Goal: Information Seeking & Learning: Compare options

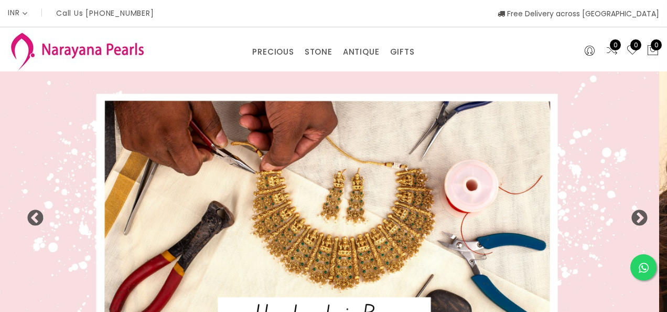
select select "INR"
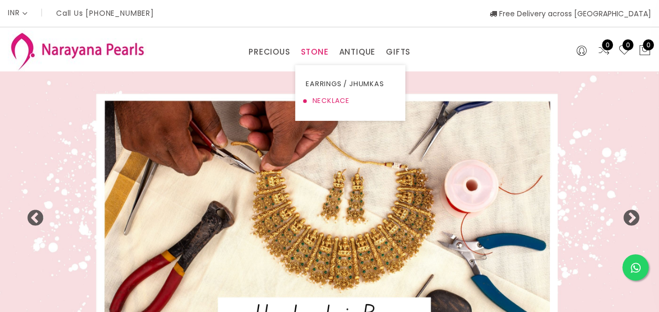
click at [321, 99] on link "NECKLACE" at bounding box center [350, 100] width 89 height 17
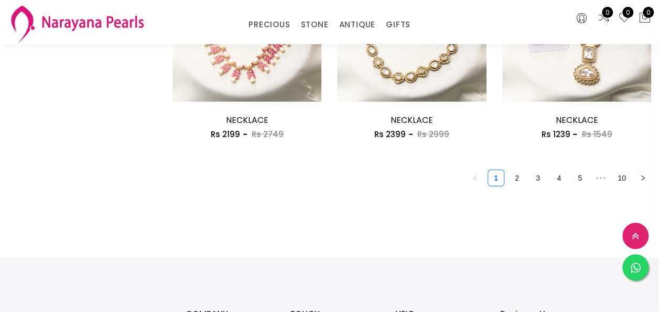
scroll to position [1364, 0]
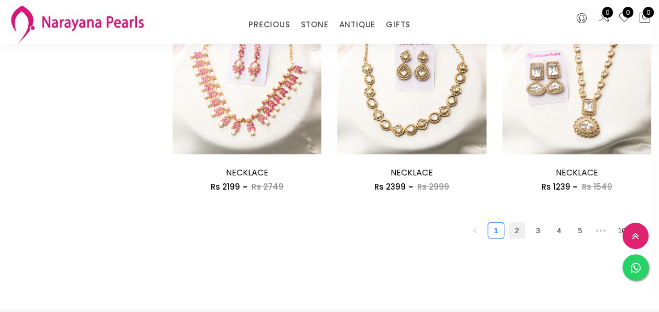
click at [520, 228] on link "2" at bounding box center [517, 230] width 16 height 16
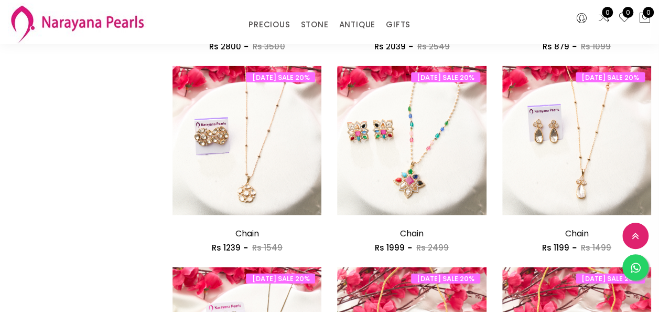
scroll to position [1311, 0]
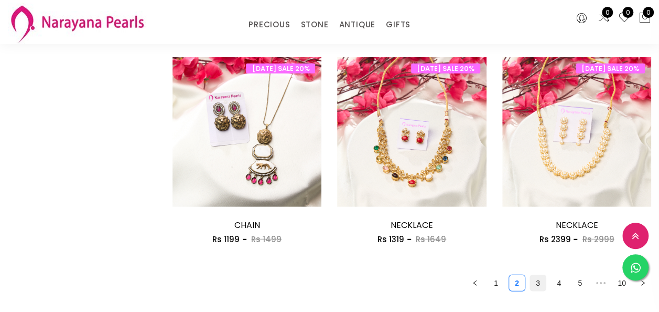
click at [539, 281] on link "3" at bounding box center [538, 283] width 16 height 16
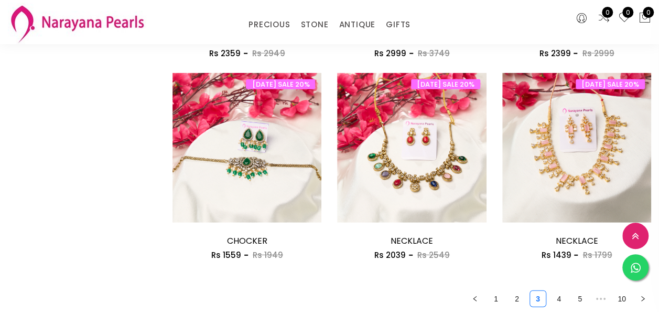
scroll to position [1311, 0]
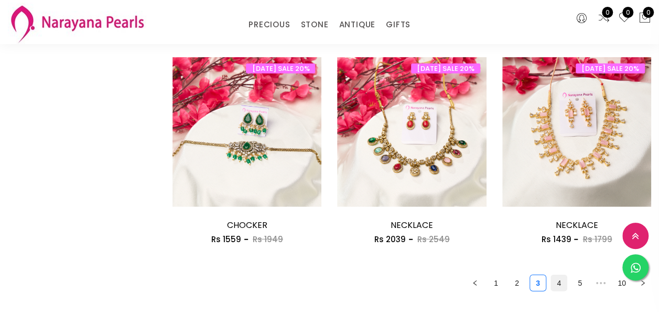
click at [562, 285] on link "4" at bounding box center [559, 283] width 16 height 16
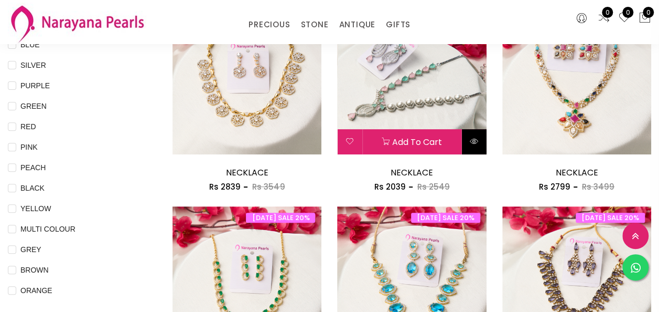
scroll to position [262, 0]
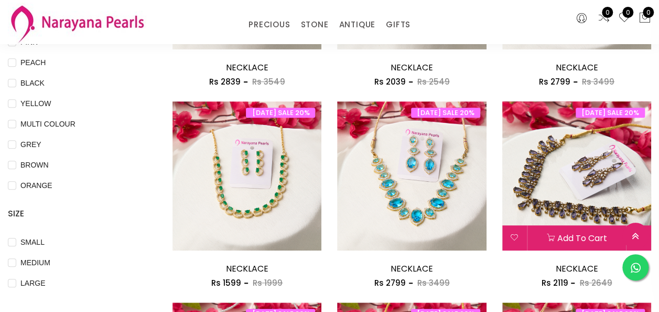
click at [571, 171] on img at bounding box center [577, 175] width 149 height 149
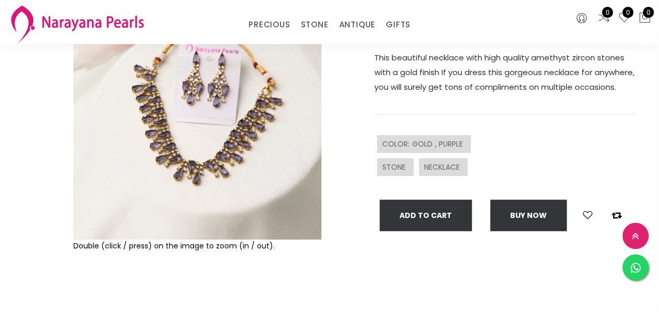
scroll to position [157, 0]
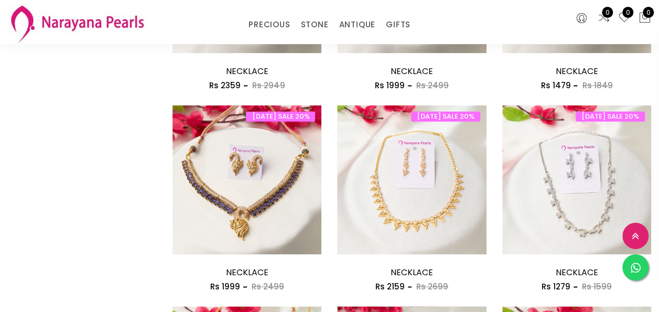
scroll to position [682, 0]
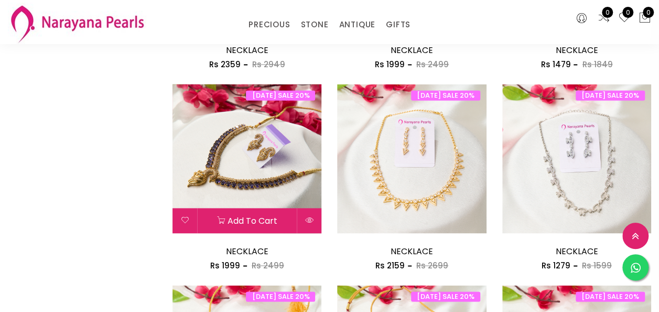
click at [263, 172] on img at bounding box center [247, 158] width 149 height 149
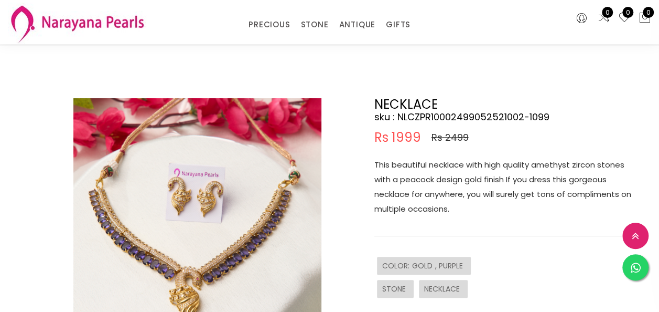
scroll to position [105, 0]
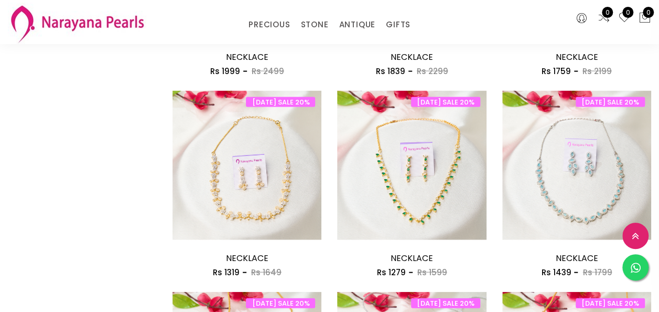
scroll to position [1234, 0]
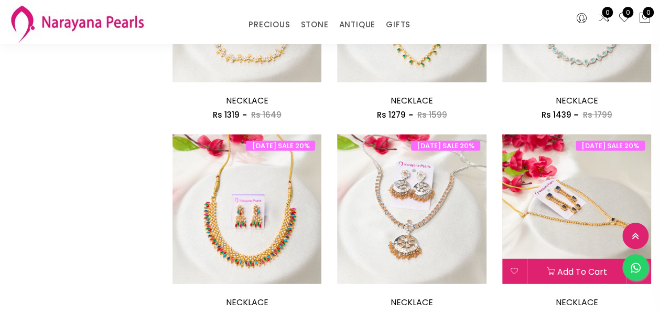
click at [573, 191] on img at bounding box center [577, 208] width 149 height 149
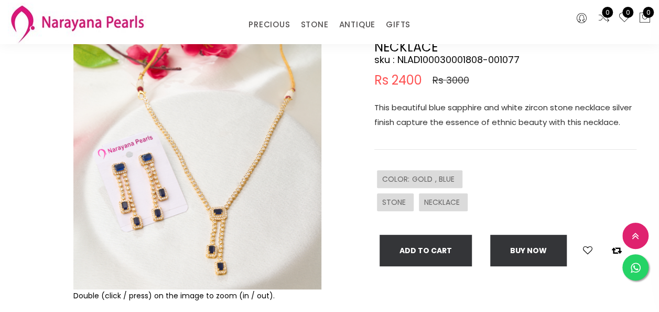
scroll to position [105, 0]
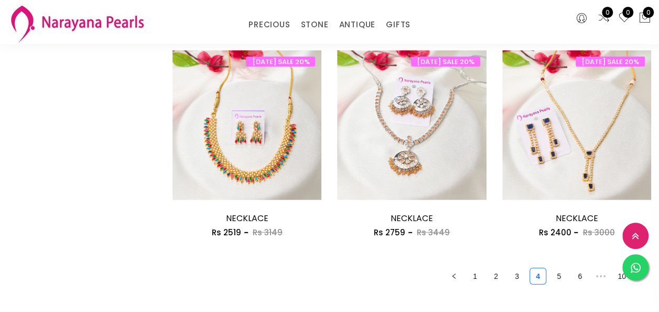
scroll to position [1339, 0]
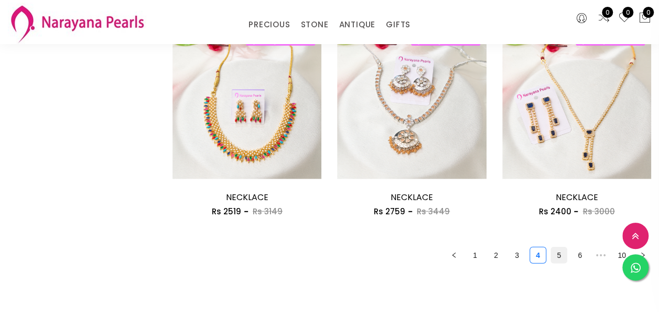
click at [558, 256] on link "5" at bounding box center [559, 255] width 16 height 16
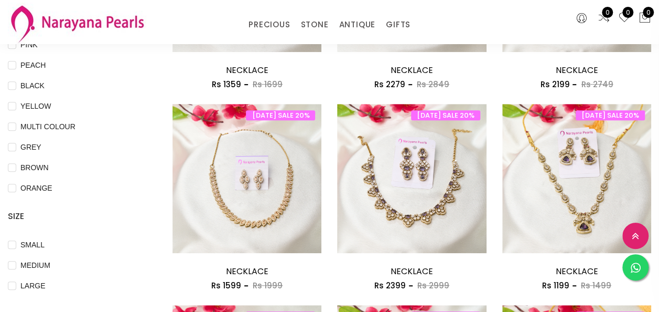
scroll to position [262, 0]
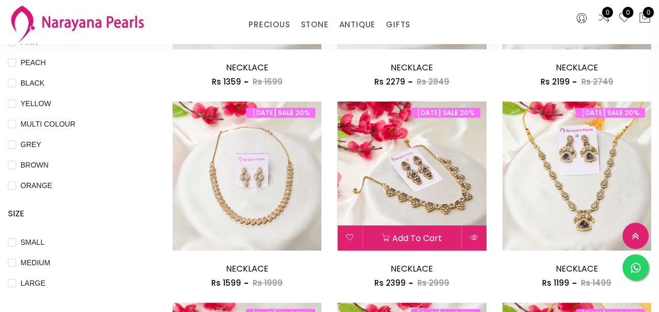
click at [393, 175] on img at bounding box center [411, 175] width 149 height 149
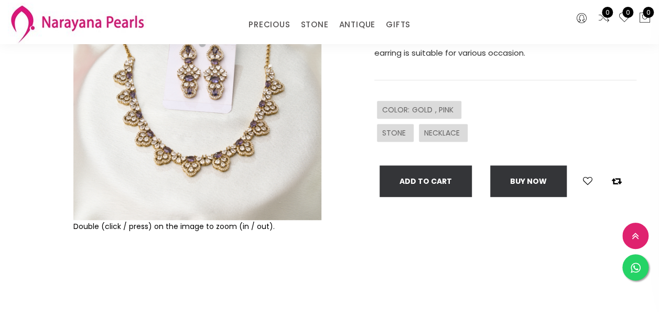
scroll to position [105, 0]
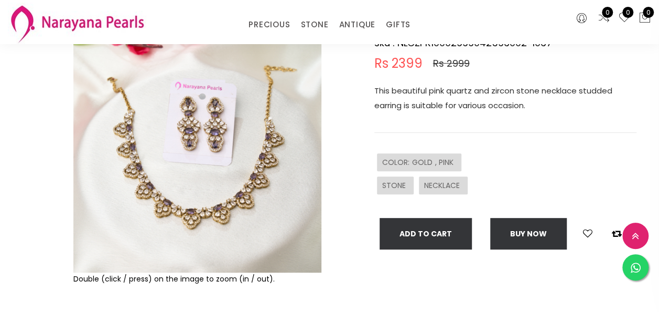
click at [249, 170] on img at bounding box center [197, 148] width 248 height 248
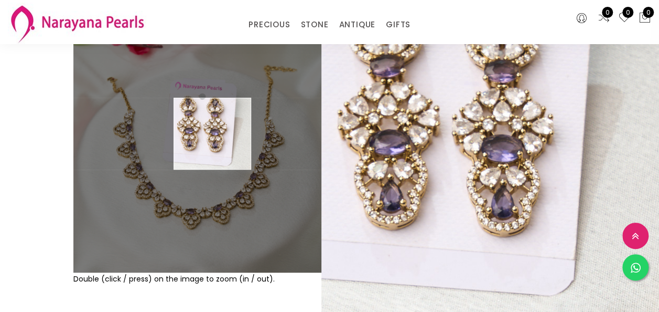
click at [212, 134] on img at bounding box center [197, 148] width 248 height 248
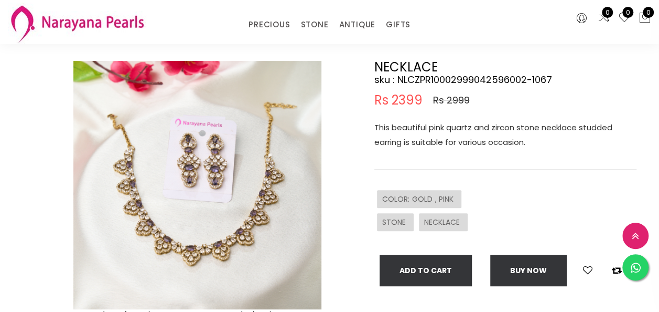
scroll to position [52, 0]
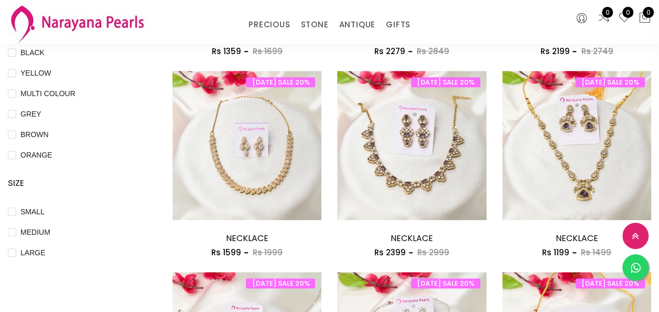
scroll to position [315, 0]
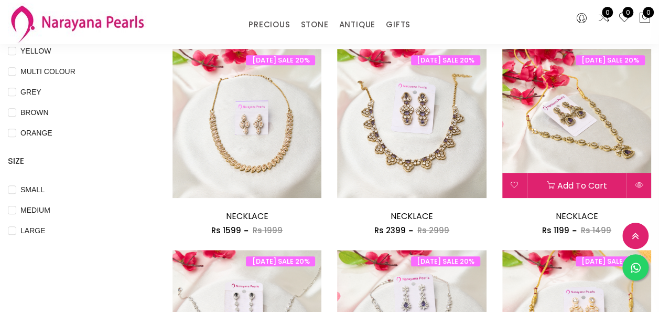
click at [562, 120] on img at bounding box center [577, 123] width 149 height 149
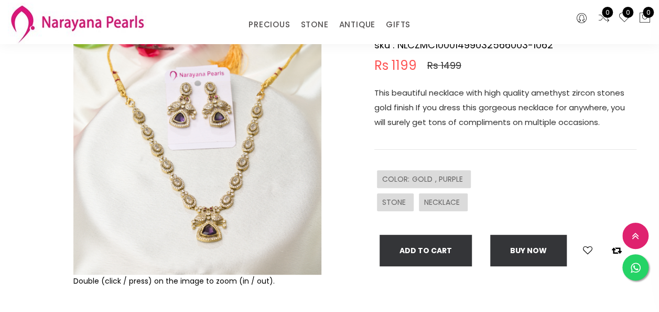
scroll to position [105, 0]
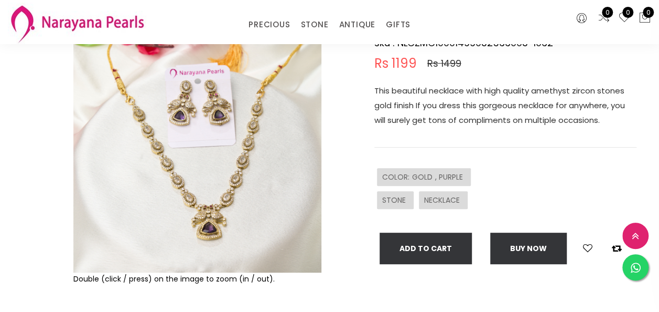
click at [219, 114] on img at bounding box center [197, 148] width 248 height 248
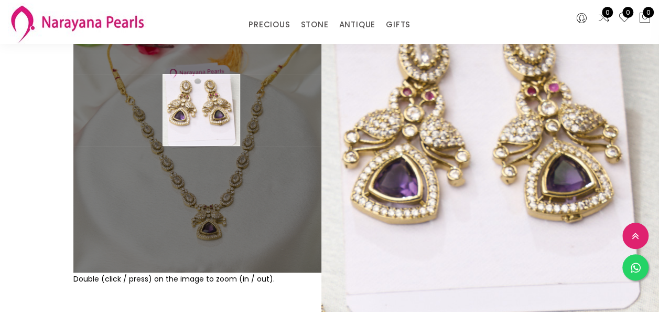
click at [201, 110] on img at bounding box center [197, 148] width 248 height 248
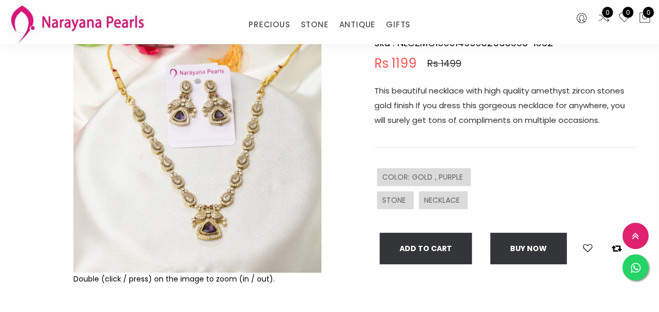
click at [214, 228] on img at bounding box center [197, 148] width 248 height 248
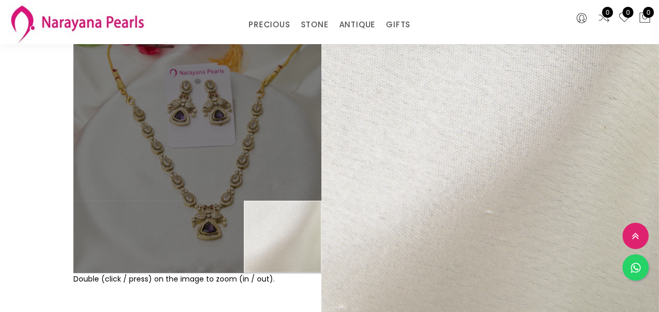
click at [297, 295] on div "Double (click / press) on the image to zoom (in / out)." at bounding box center [197, 189] width 253 height 330
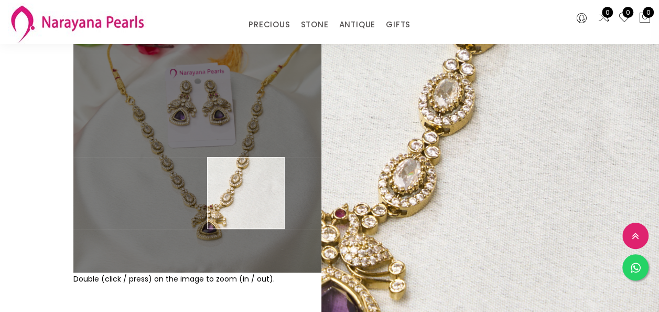
click at [246, 193] on img at bounding box center [197, 148] width 248 height 248
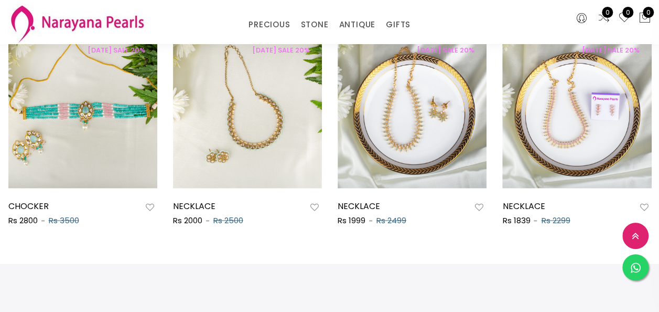
scroll to position [577, 0]
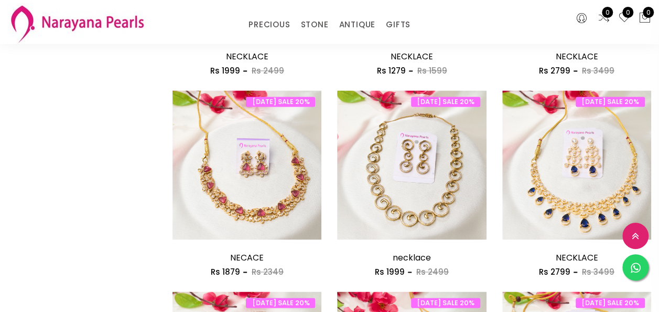
scroll to position [682, 0]
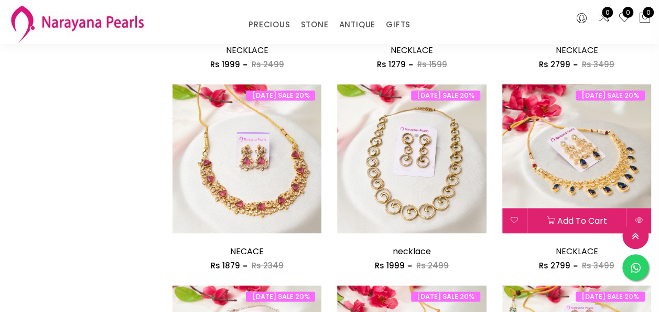
click at [591, 166] on img at bounding box center [577, 158] width 149 height 149
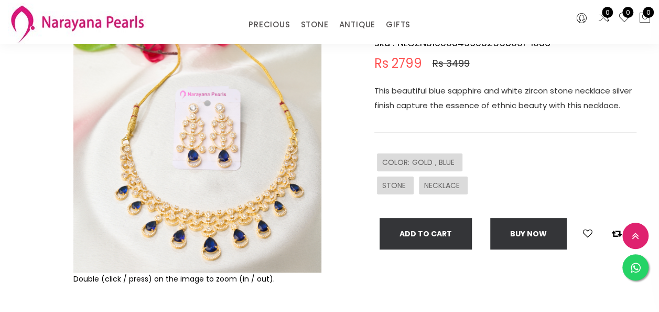
scroll to position [52, 0]
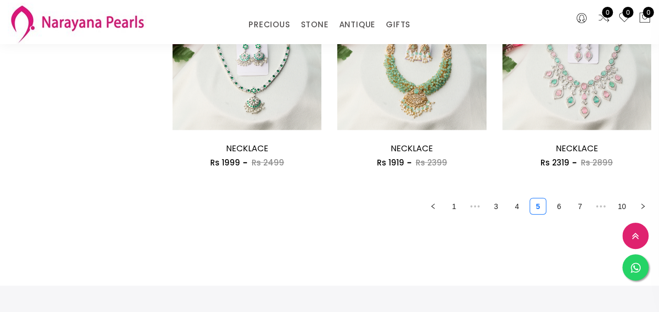
scroll to position [1392, 0]
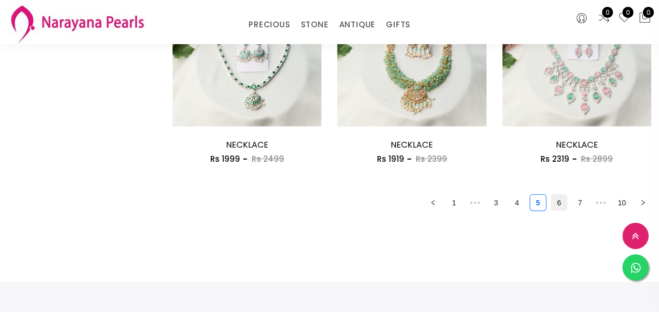
click at [560, 200] on link "6" at bounding box center [559, 203] width 16 height 16
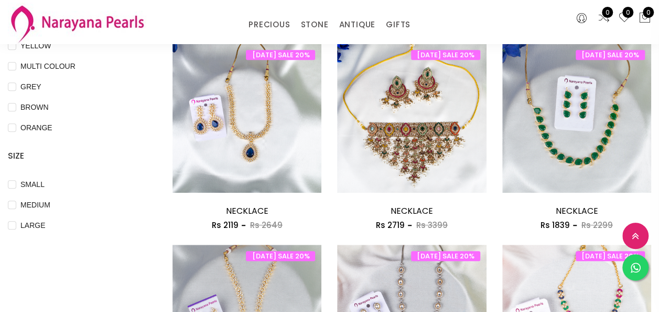
scroll to position [262, 0]
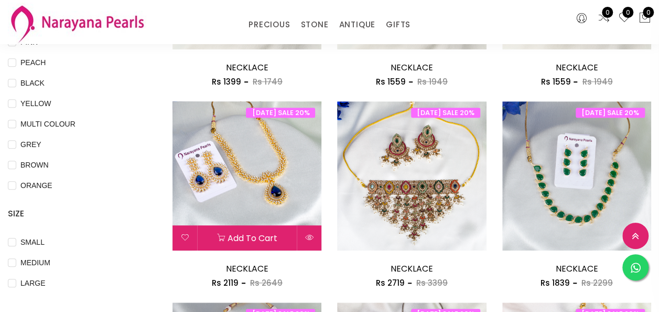
click at [268, 150] on img at bounding box center [247, 175] width 149 height 149
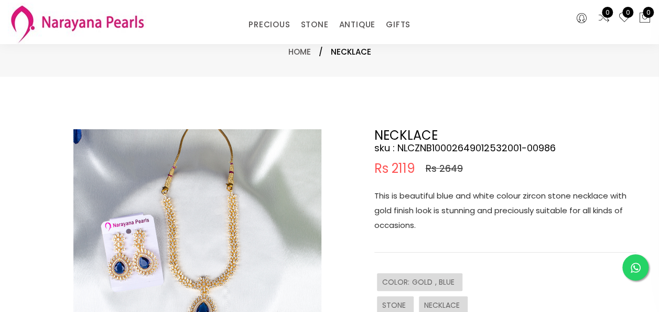
scroll to position [105, 0]
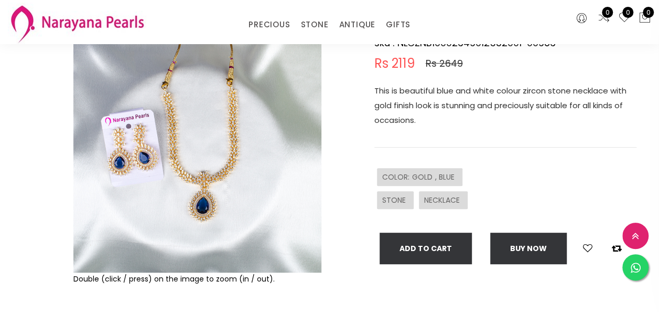
click at [220, 132] on img at bounding box center [197, 148] width 248 height 248
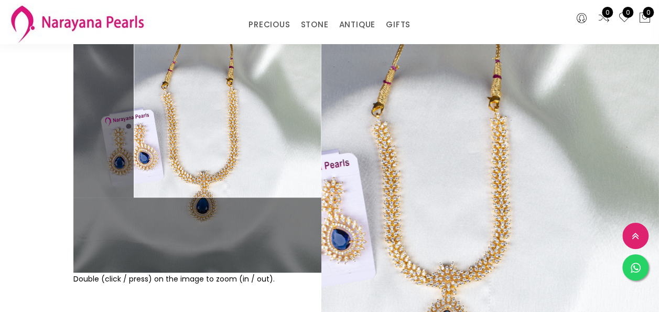
click at [243, 111] on img at bounding box center [197, 148] width 248 height 248
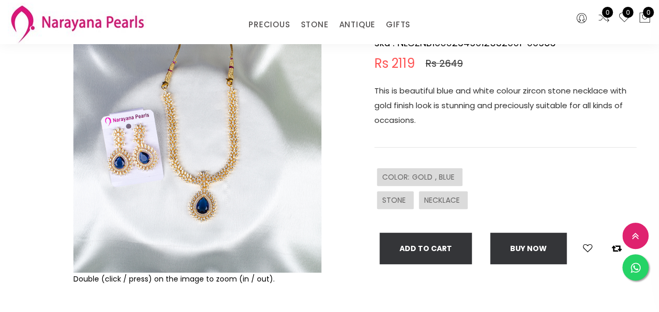
scroll to position [52, 0]
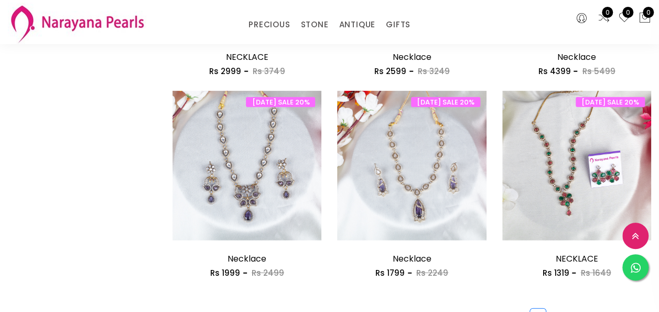
scroll to position [1311, 0]
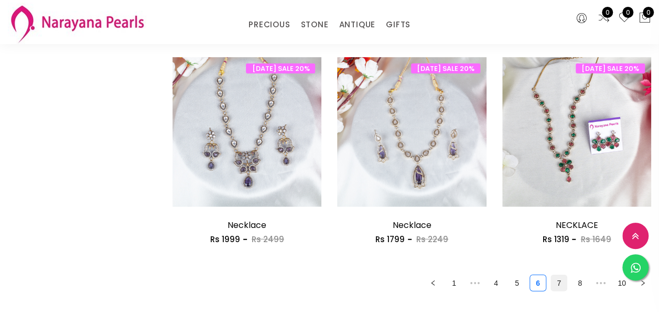
click at [559, 285] on link "7" at bounding box center [559, 283] width 16 height 16
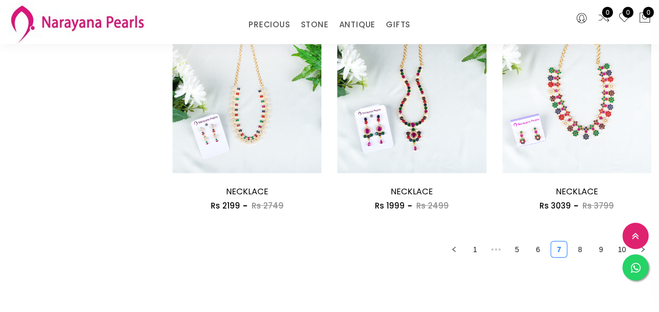
scroll to position [1355, 0]
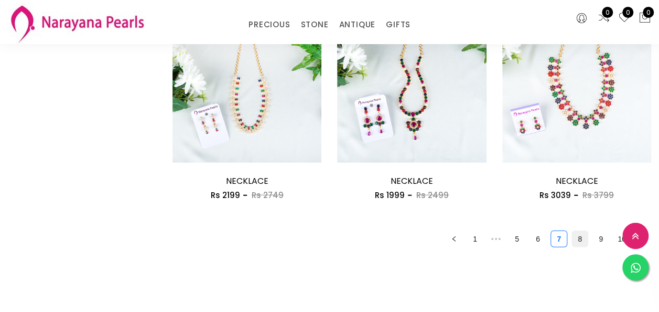
click at [583, 239] on link "8" at bounding box center [580, 239] width 16 height 16
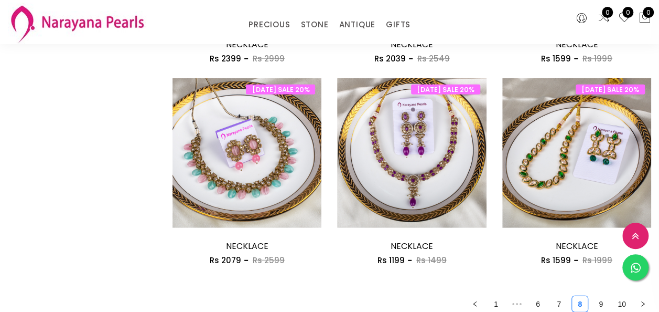
scroll to position [1416, 0]
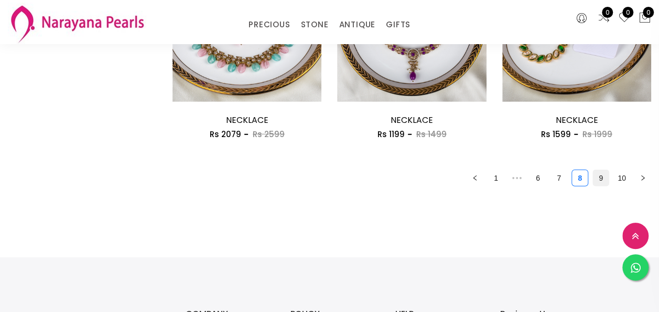
click at [603, 180] on link "9" at bounding box center [601, 178] width 16 height 16
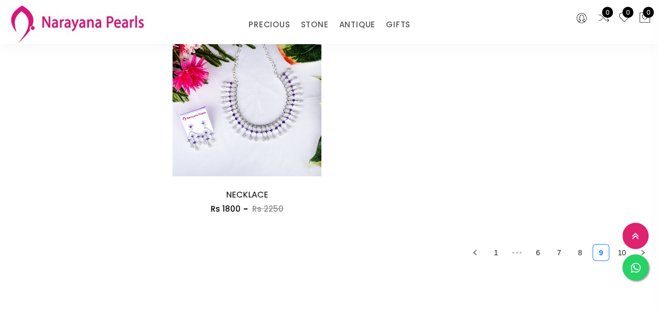
scroll to position [1364, 0]
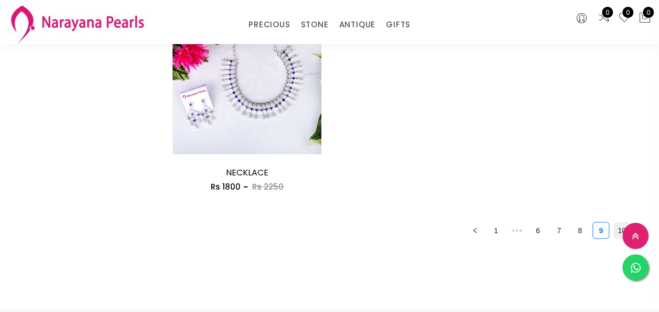
click at [620, 232] on link "10" at bounding box center [622, 230] width 16 height 16
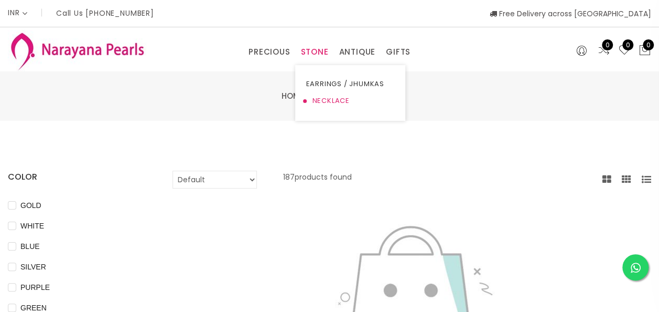
click at [325, 101] on link "NECKLACE" at bounding box center [350, 100] width 89 height 17
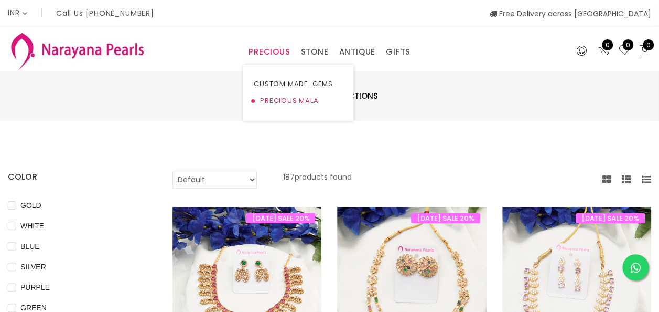
click at [276, 98] on link "PRECIOUS MALA" at bounding box center [298, 100] width 89 height 17
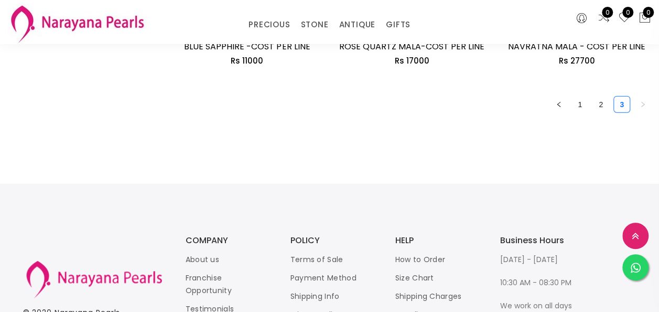
scroll to position [1463, 0]
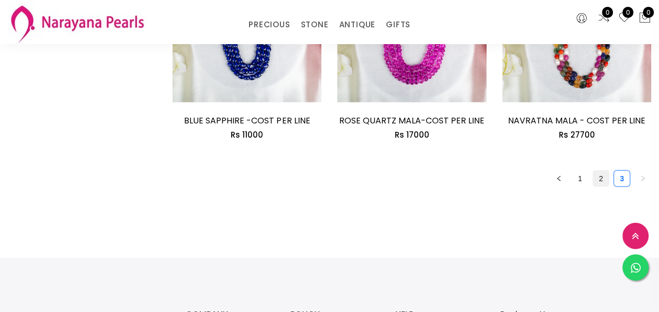
click at [597, 170] on link "2" at bounding box center [601, 178] width 16 height 16
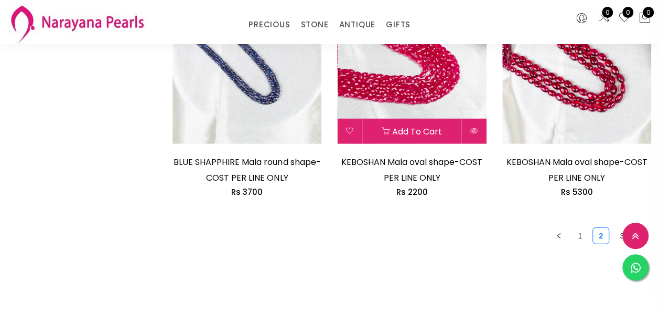
scroll to position [1626, 0]
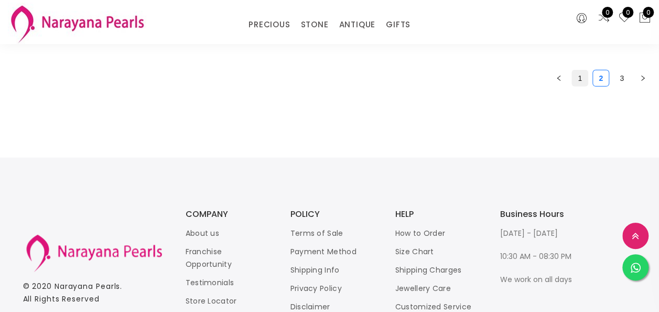
click at [583, 80] on link "1" at bounding box center [580, 78] width 16 height 16
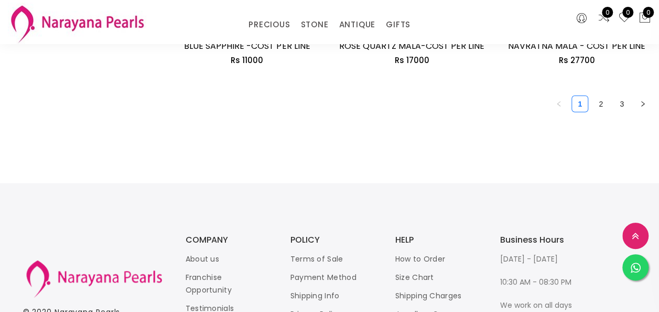
scroll to position [1521, 0]
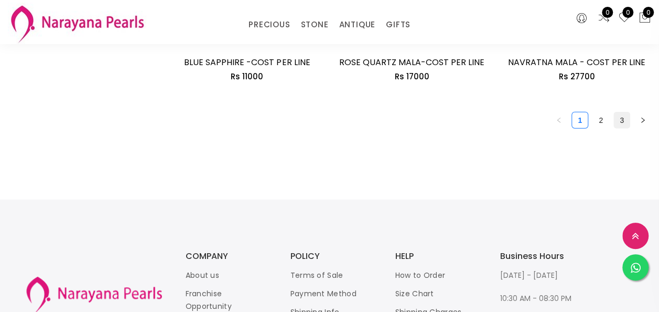
click at [621, 112] on link "3" at bounding box center [622, 120] width 16 height 16
